Goal: Use online tool/utility: Utilize a website feature to perform a specific function

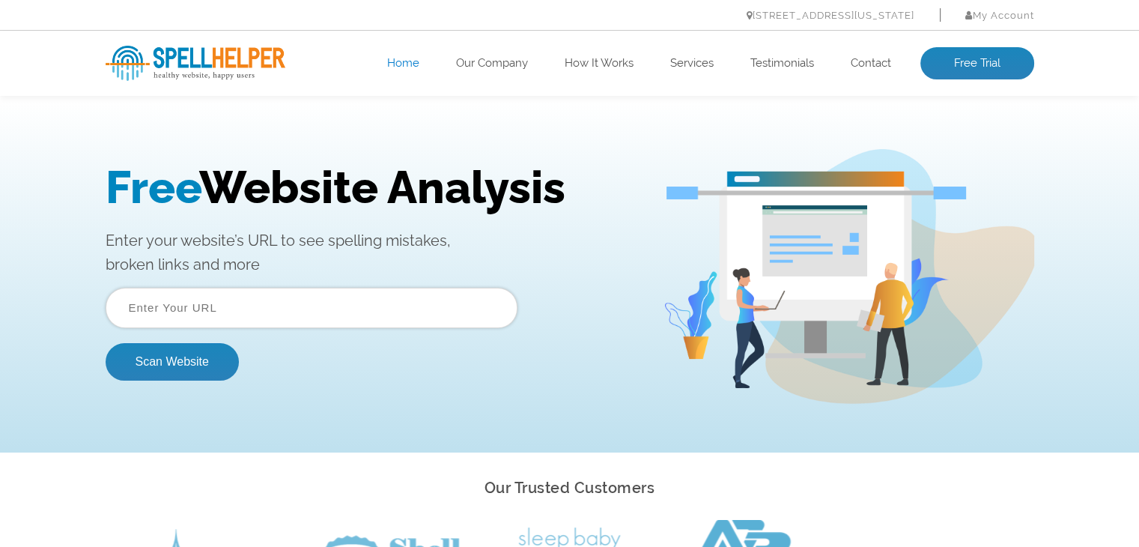
click at [432, 312] on input "text" at bounding box center [312, 308] width 412 height 40
paste input "https://www.rdo.com.pk/"
type input "https://www.rdo.com.pk/"
click at [205, 360] on button "Scan Website" at bounding box center [172, 361] width 133 height 37
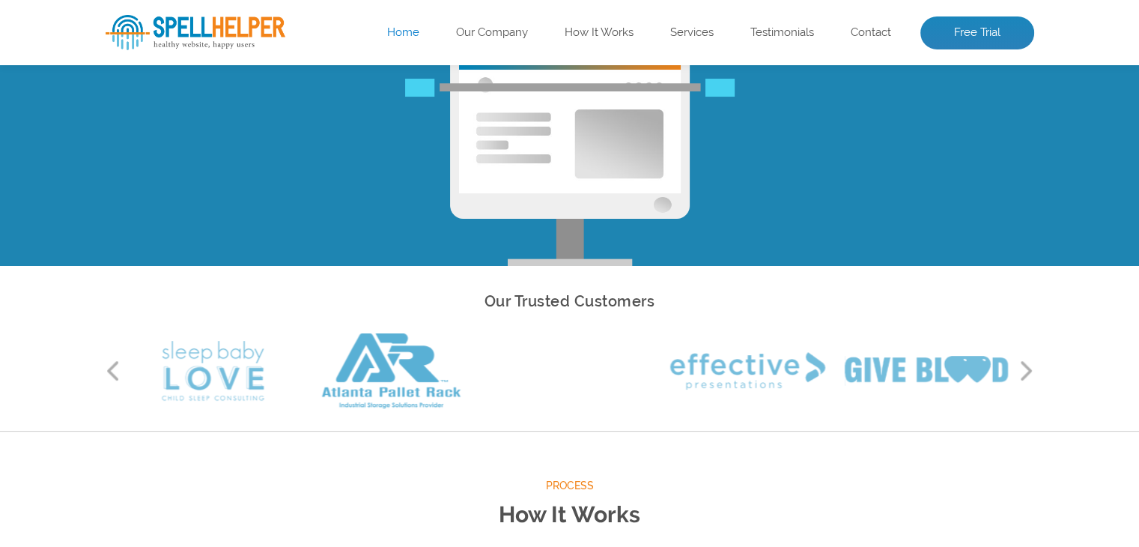
scroll to position [150, 0]
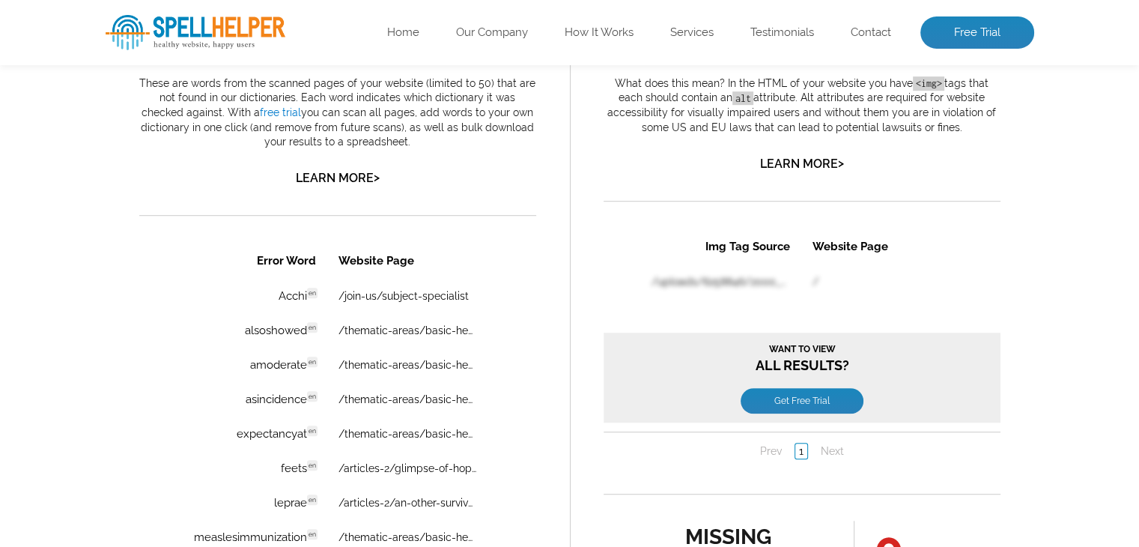
scroll to position [708, 0]
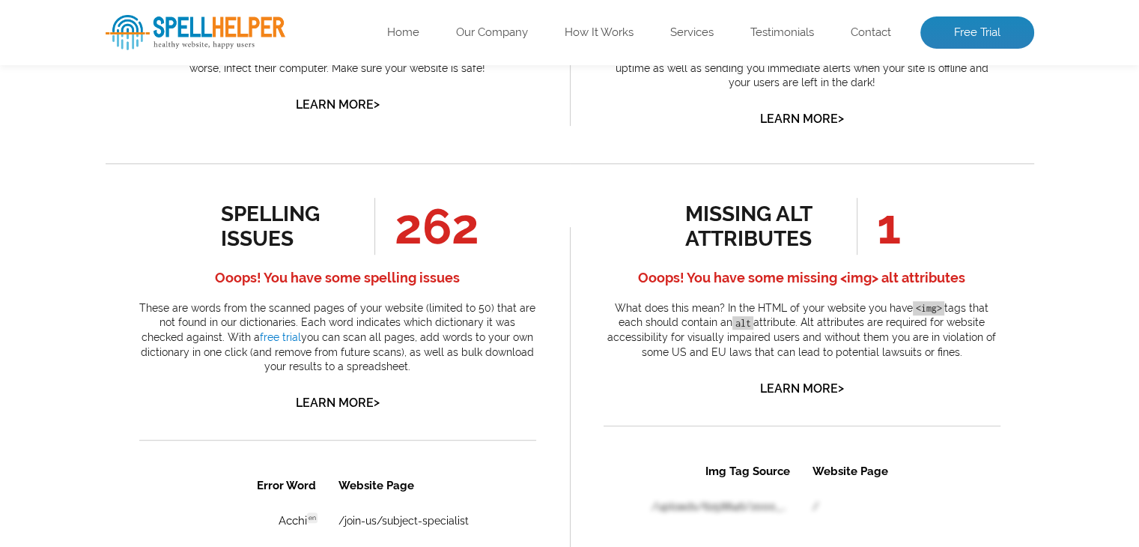
click at [252, 216] on div "spelling issues" at bounding box center [289, 225] width 136 height 49
click at [258, 238] on div "spelling issues" at bounding box center [289, 225] width 136 height 49
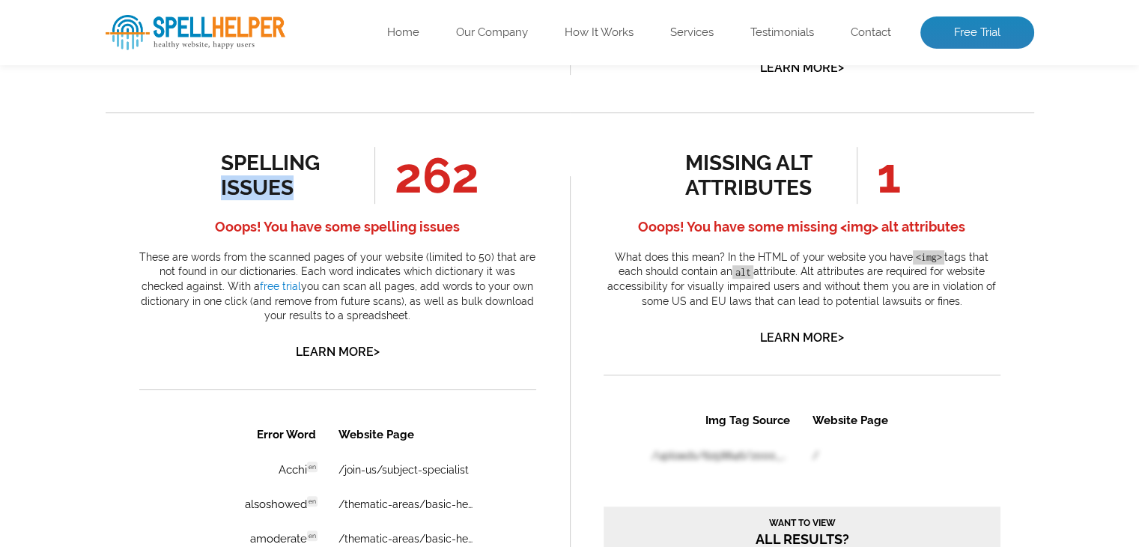
scroll to position [783, 0]
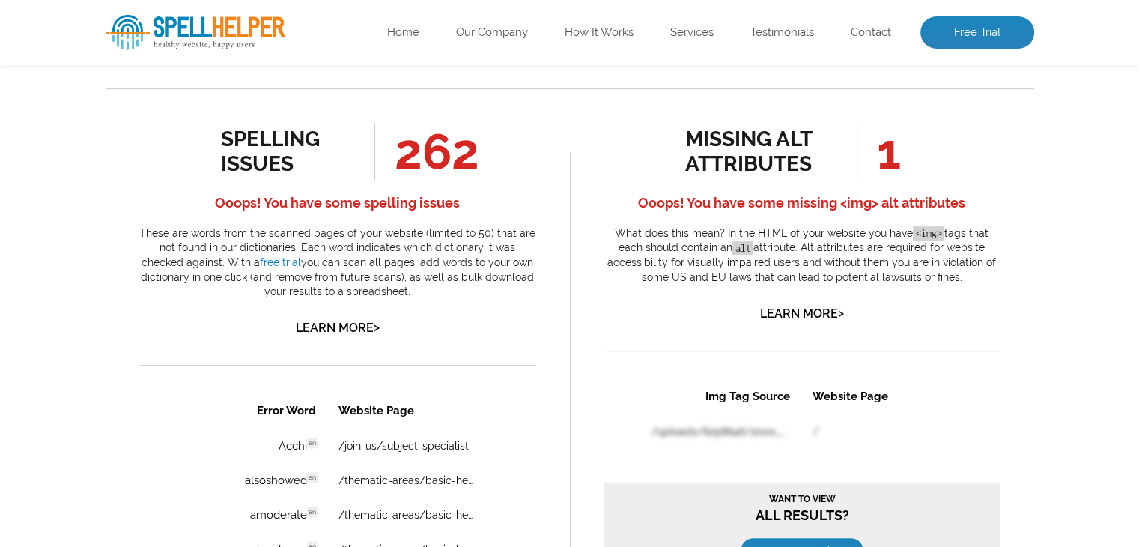
click at [276, 233] on p "These are words from the scanned pages of your website (limited to 50) that are…" at bounding box center [337, 262] width 397 height 73
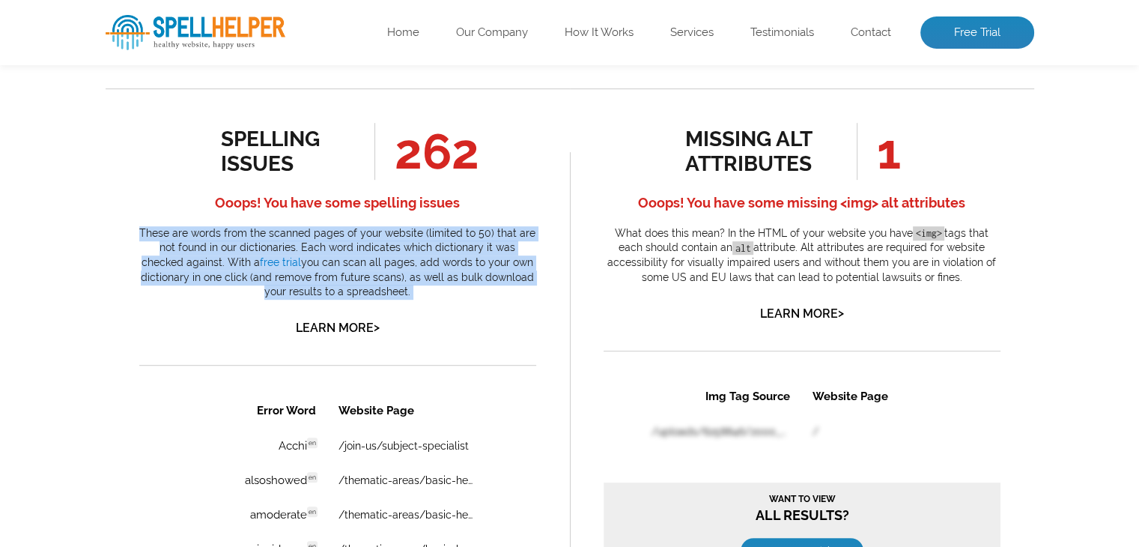
click at [276, 233] on p "These are words from the scanned pages of your website (limited to 50) that are…" at bounding box center [337, 262] width 397 height 73
click at [440, 291] on p "These are words from the scanned pages of your website (limited to 50) that are…" at bounding box center [337, 262] width 397 height 73
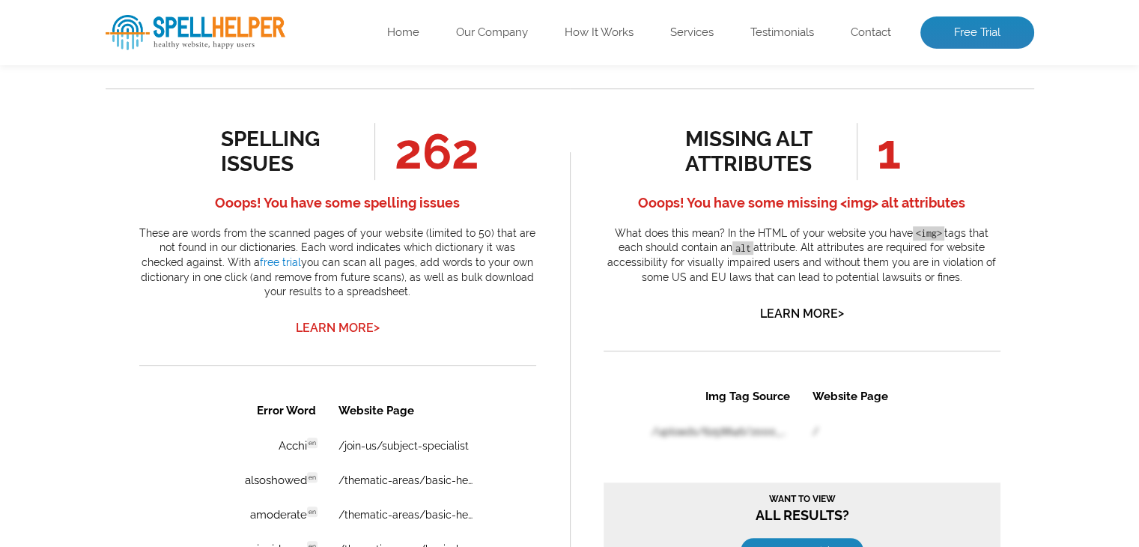
click at [349, 321] on link "Learn More >" at bounding box center [338, 328] width 84 height 14
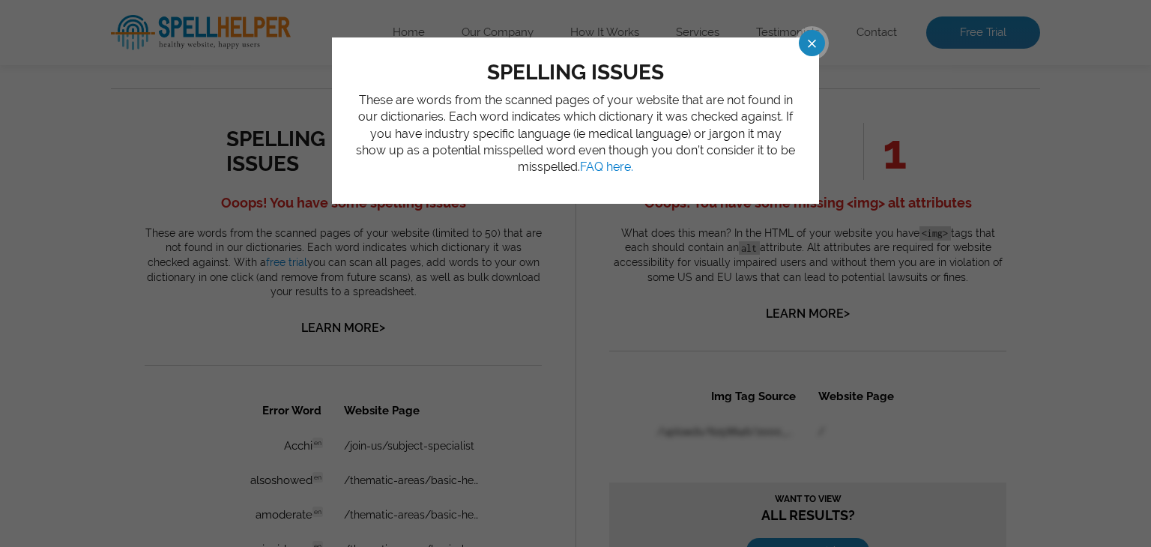
click at [811, 43] on span at bounding box center [798, 43] width 26 height 26
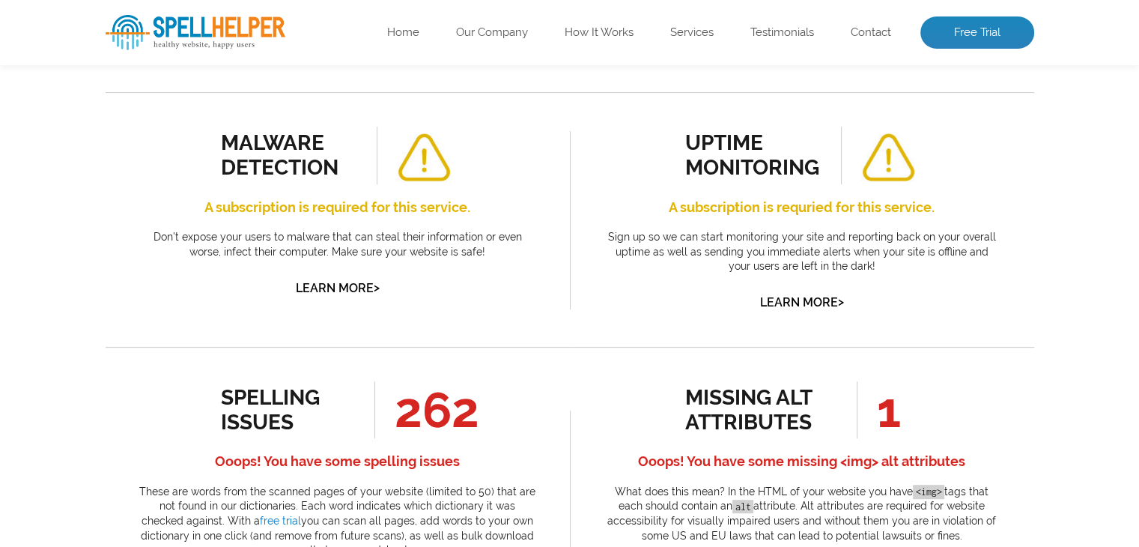
scroll to position [674, 0]
